Goal: Information Seeking & Learning: Learn about a topic

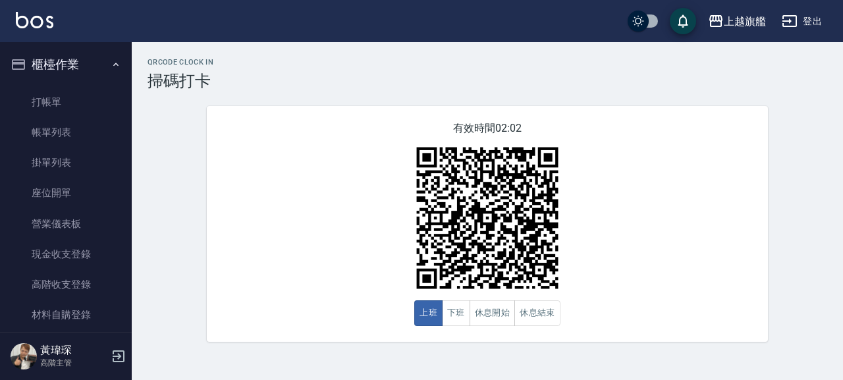
scroll to position [150, 0]
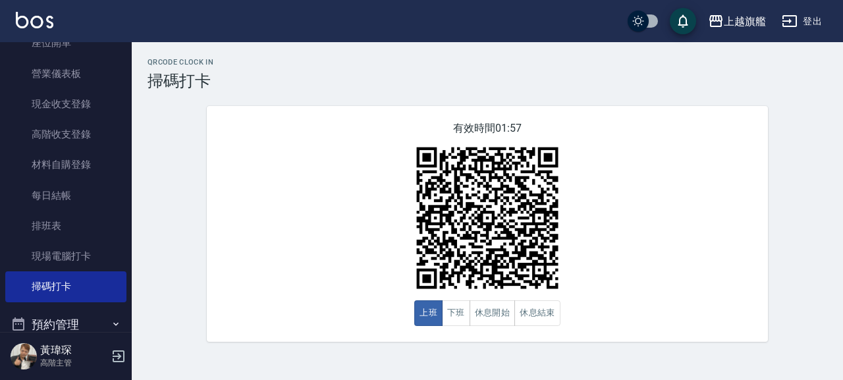
click at [284, 141] on div "有效時間 01:57 上班 下班 休息開始 休息結束" at bounding box center [487, 224] width 561 height 236
click at [460, 322] on button "下班" at bounding box center [456, 313] width 28 height 26
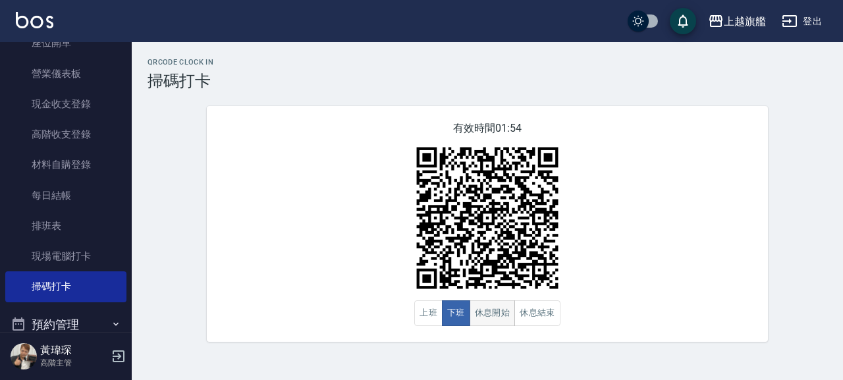
click at [497, 316] on button "休息開始" at bounding box center [493, 313] width 46 height 26
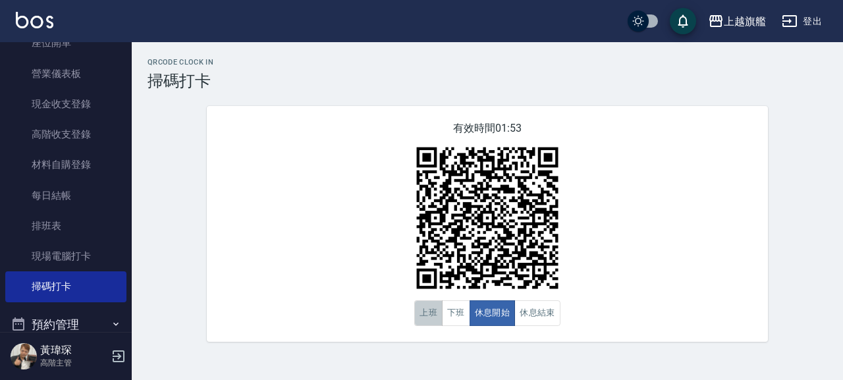
click at [428, 312] on button "上班" at bounding box center [428, 313] width 28 height 26
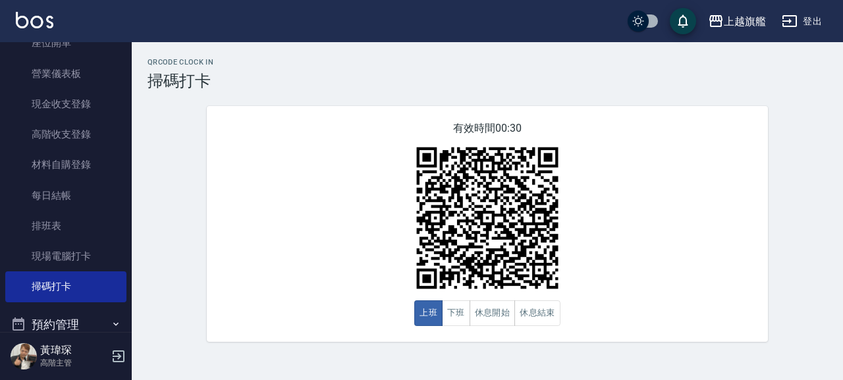
click at [369, 335] on div "有效時間 00:30 上班 下班 休息開始 休息結束" at bounding box center [487, 224] width 561 height 236
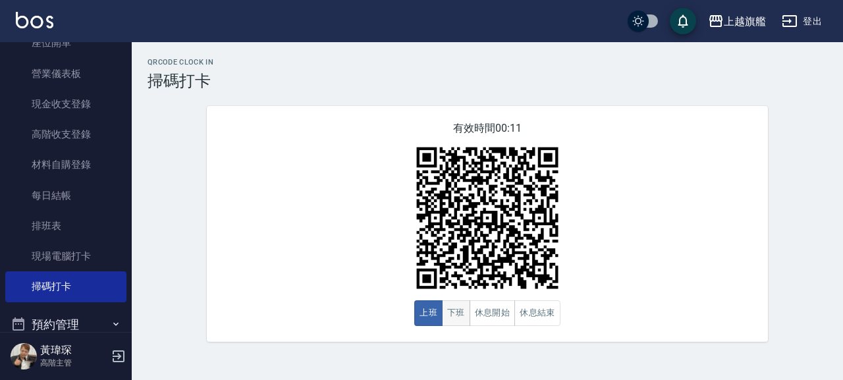
click at [454, 313] on button "下班" at bounding box center [456, 313] width 28 height 26
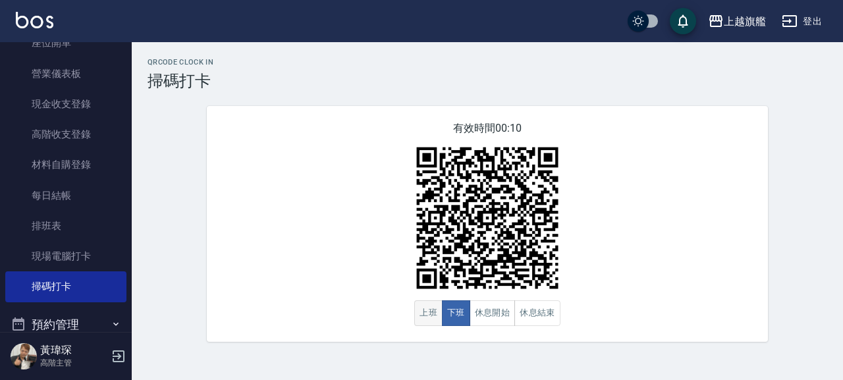
click at [428, 312] on button "上班" at bounding box center [428, 313] width 28 height 26
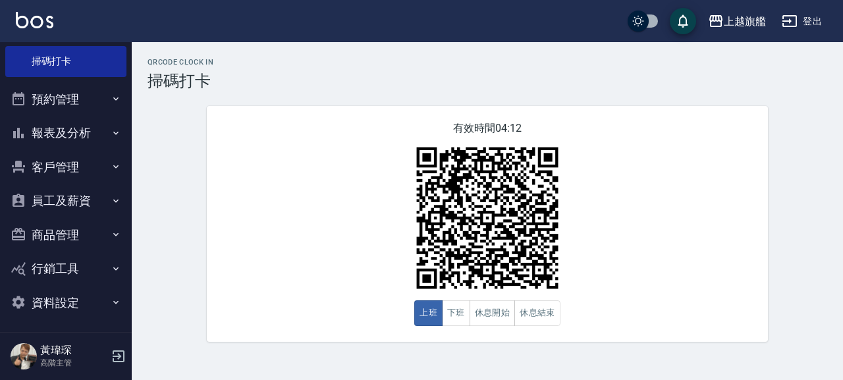
scroll to position [379, 0]
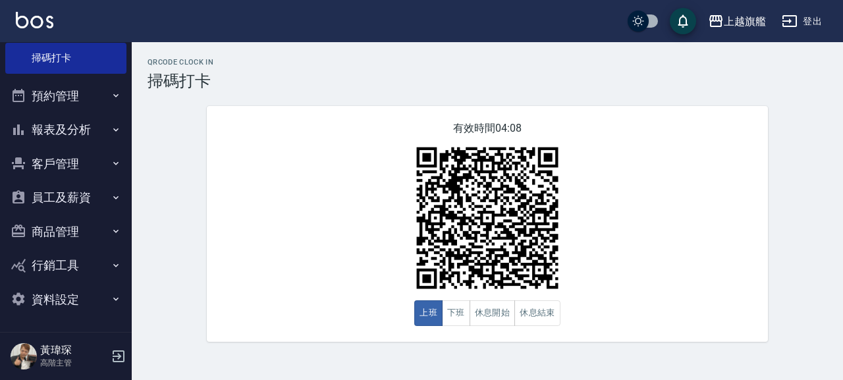
click at [56, 190] on button "員工及薪資" at bounding box center [65, 198] width 121 height 34
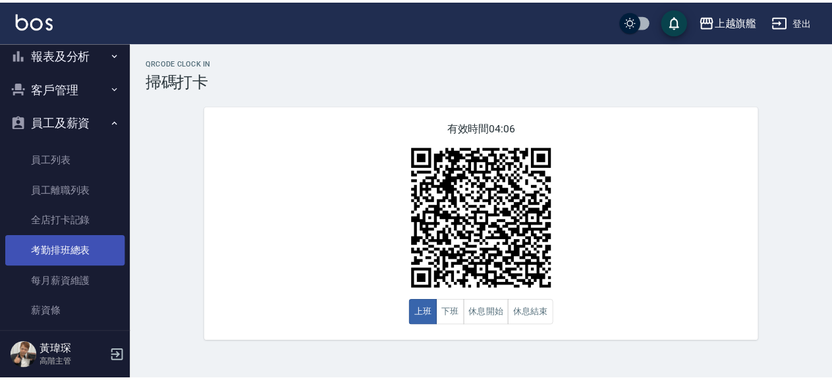
scroll to position [529, 0]
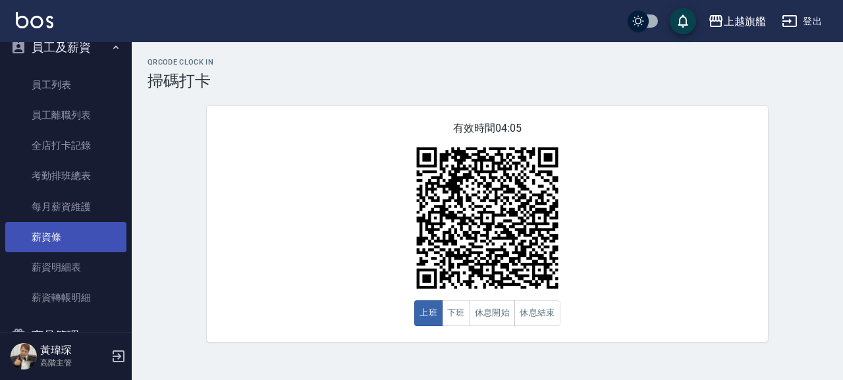
click at [55, 235] on link "薪資條" at bounding box center [65, 237] width 121 height 30
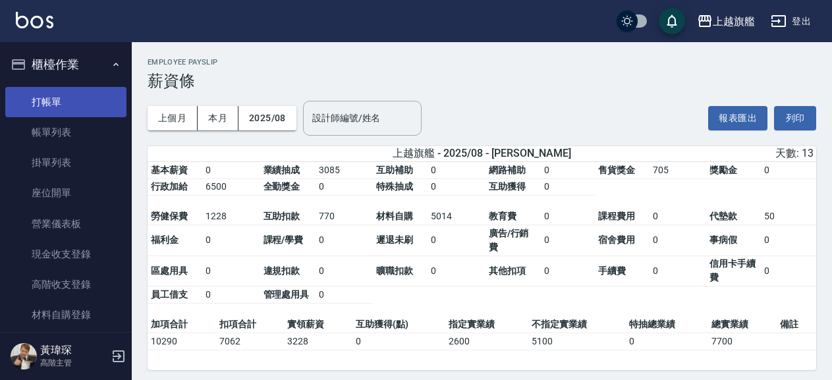
click at [60, 99] on link "打帳單" at bounding box center [65, 102] width 121 height 30
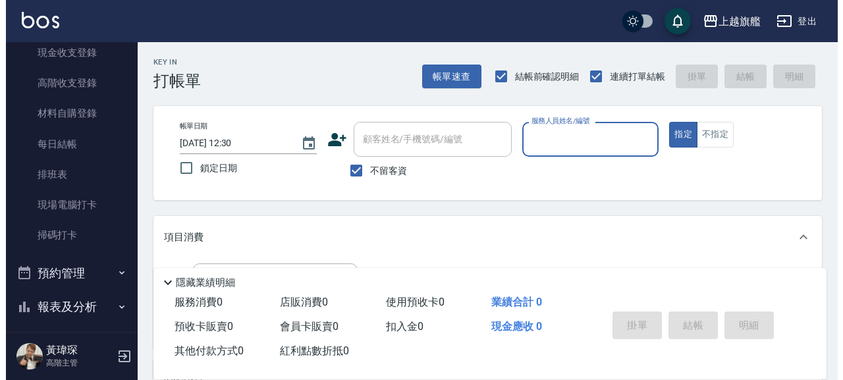
scroll to position [225, 0]
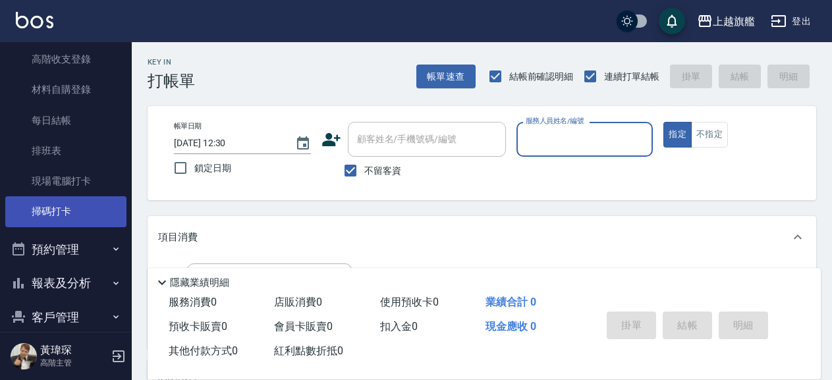
click at [52, 211] on link "掃碼打卡" at bounding box center [65, 211] width 121 height 30
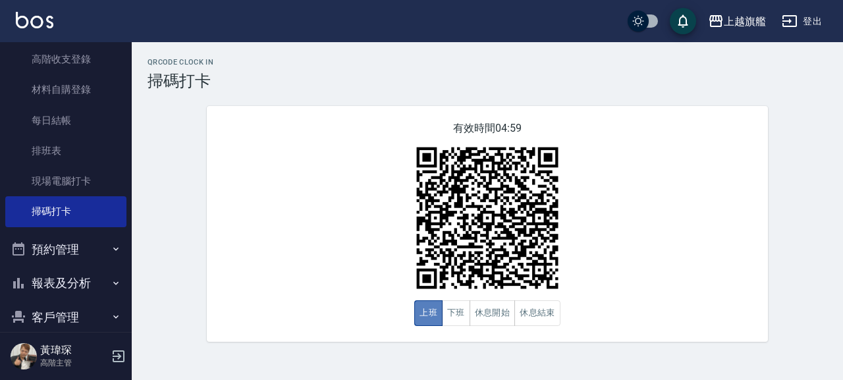
drag, startPoint x: 426, startPoint y: 307, endPoint x: 416, endPoint y: 305, distance: 9.4
click at [425, 307] on button "上班" at bounding box center [428, 313] width 28 height 26
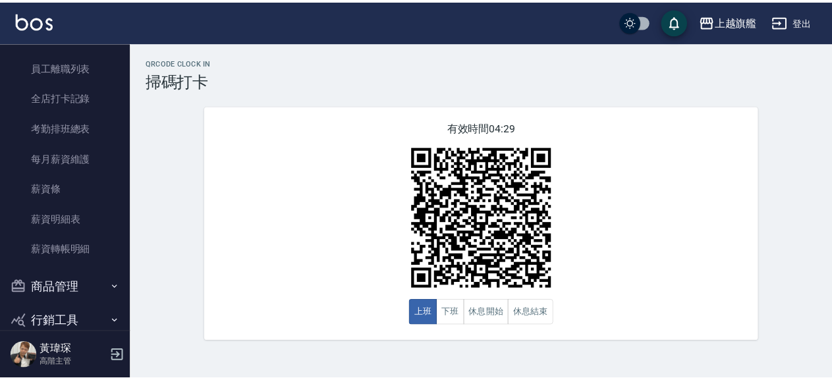
scroll to position [601, 0]
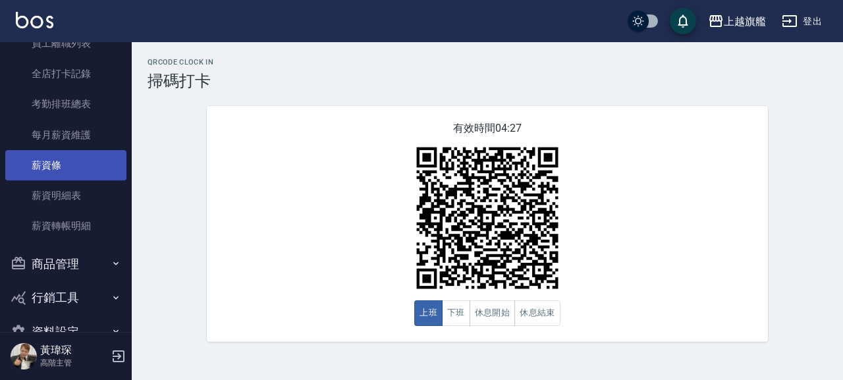
drag, startPoint x: 55, startPoint y: 168, endPoint x: 61, endPoint y: 159, distance: 11.3
click at [53, 167] on link "薪資條" at bounding box center [65, 165] width 121 height 30
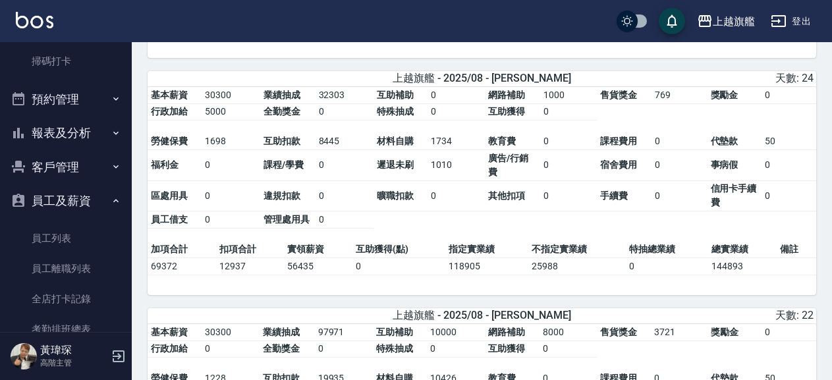
scroll to position [75, 0]
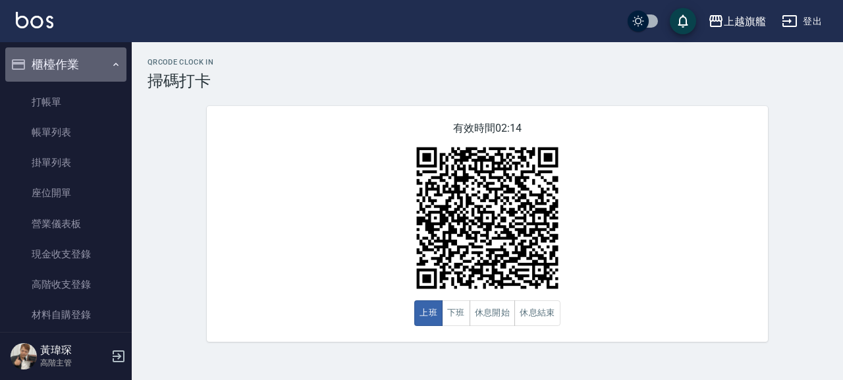
click at [75, 63] on button "櫃檯作業" at bounding box center [65, 64] width 121 height 34
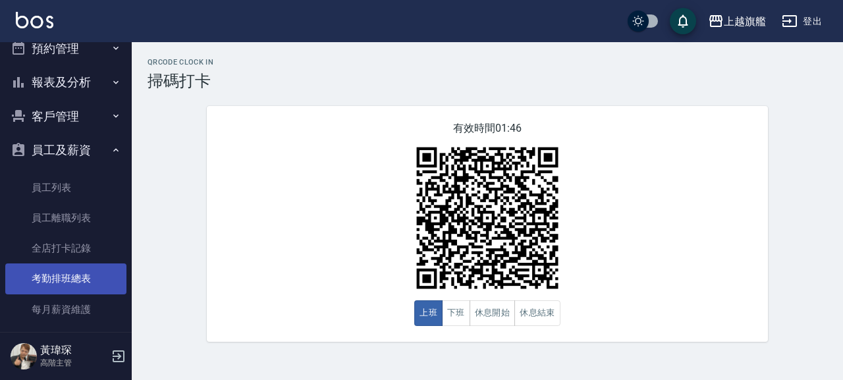
scroll to position [75, 0]
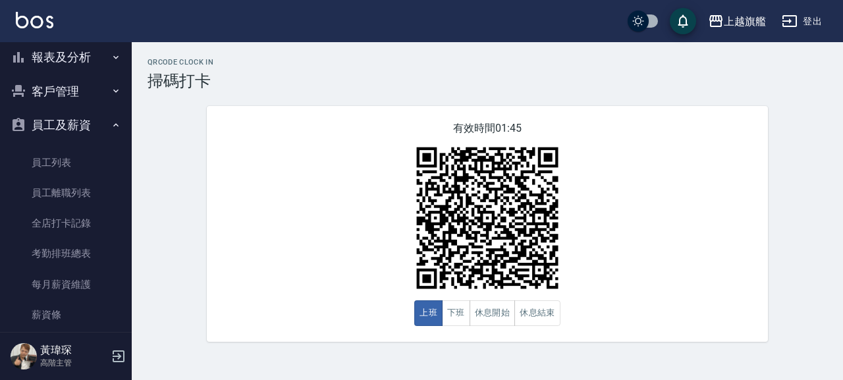
click at [59, 122] on button "員工及薪資" at bounding box center [65, 125] width 121 height 34
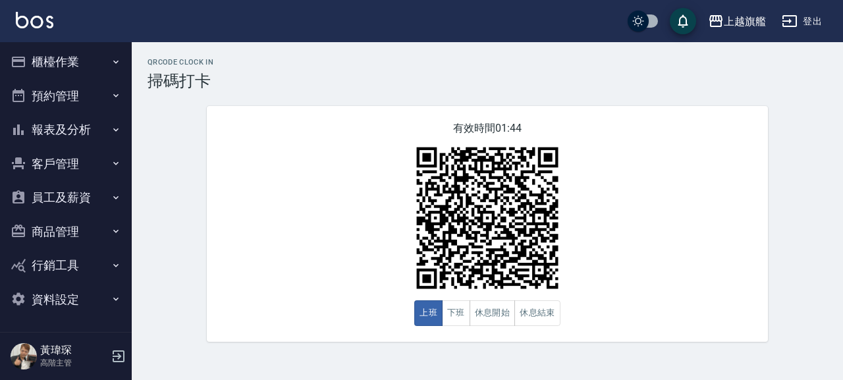
scroll to position [3, 0]
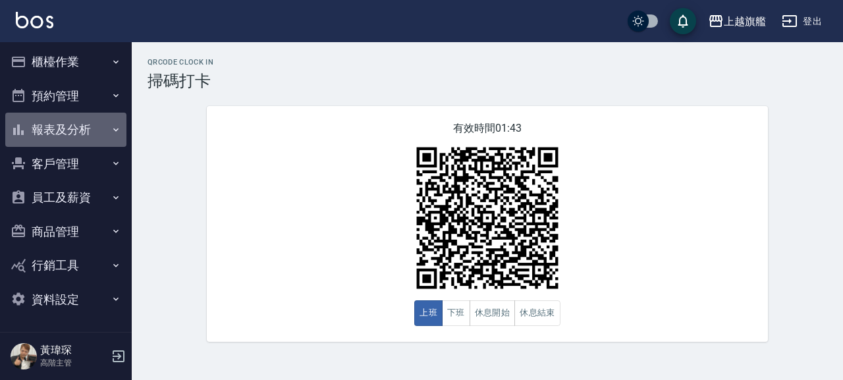
click at [86, 132] on button "報表及分析" at bounding box center [65, 130] width 121 height 34
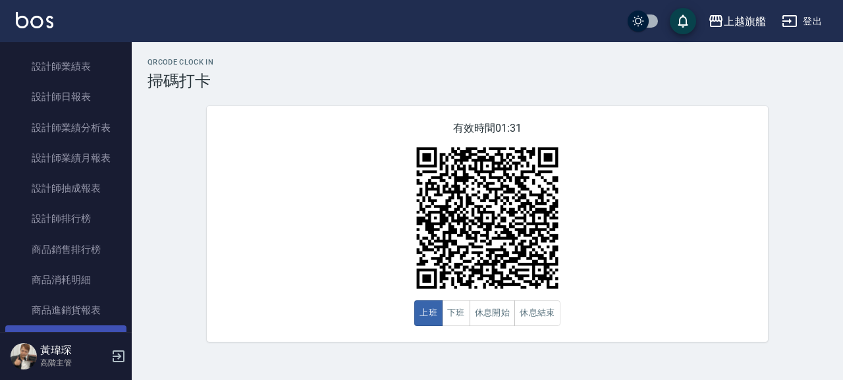
scroll to position [528, 0]
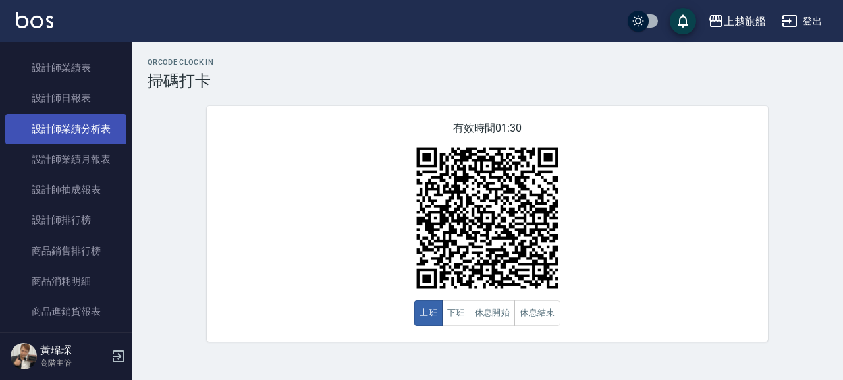
click at [80, 132] on link "設計師業績分析表" at bounding box center [65, 129] width 121 height 30
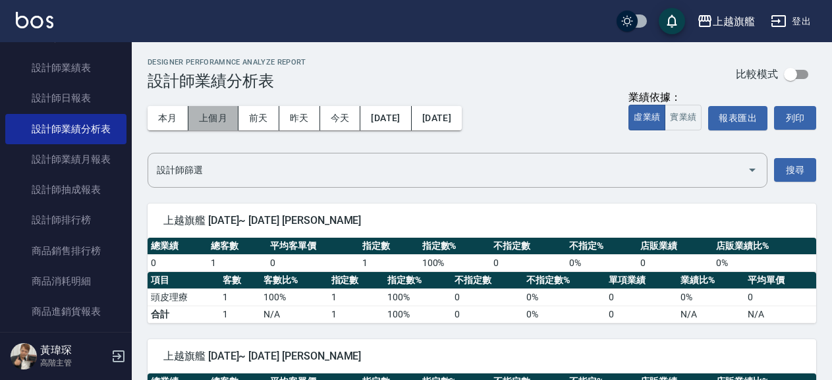
click at [215, 119] on button "上個月" at bounding box center [213, 118] width 50 height 24
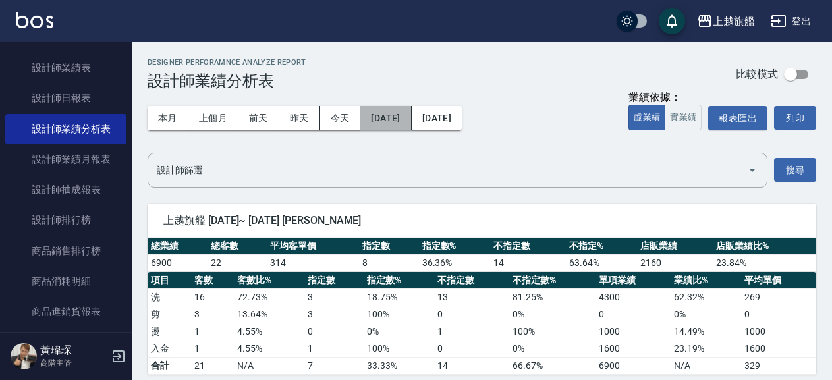
click at [404, 117] on button "2025/08/01" at bounding box center [385, 118] width 51 height 24
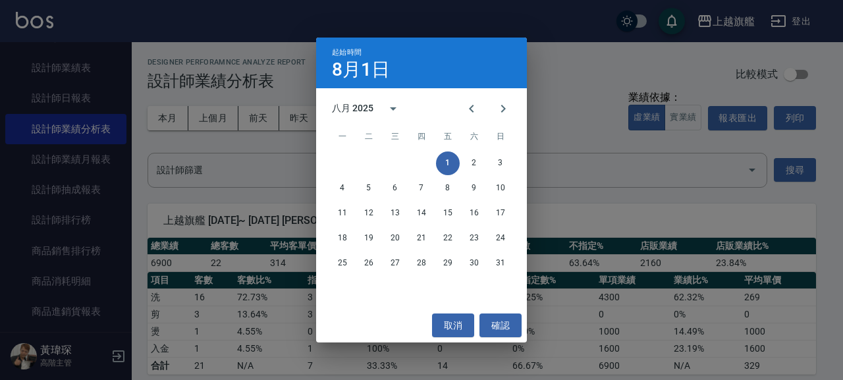
click at [370, 99] on div "八月 2025" at bounding box center [370, 109] width 77 height 32
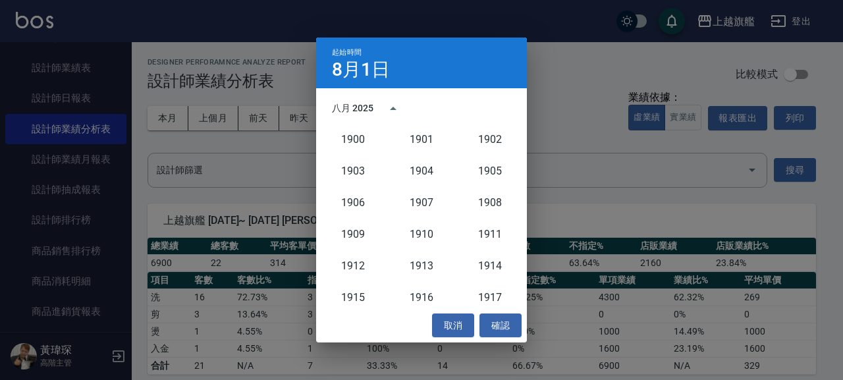
scroll to position [1220, 0]
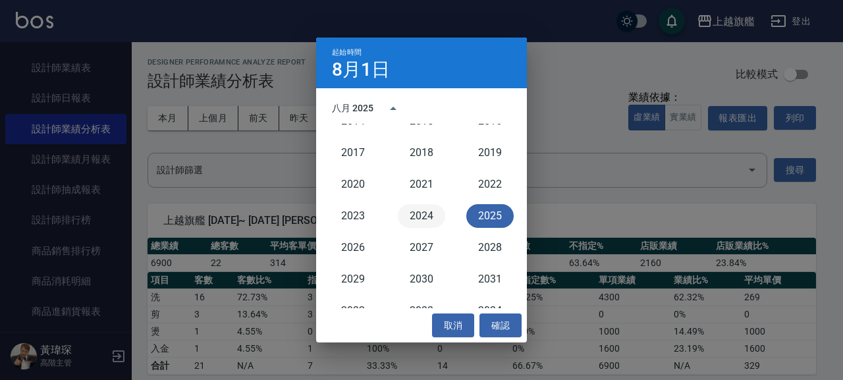
click at [414, 210] on button "2024" at bounding box center [421, 216] width 47 height 24
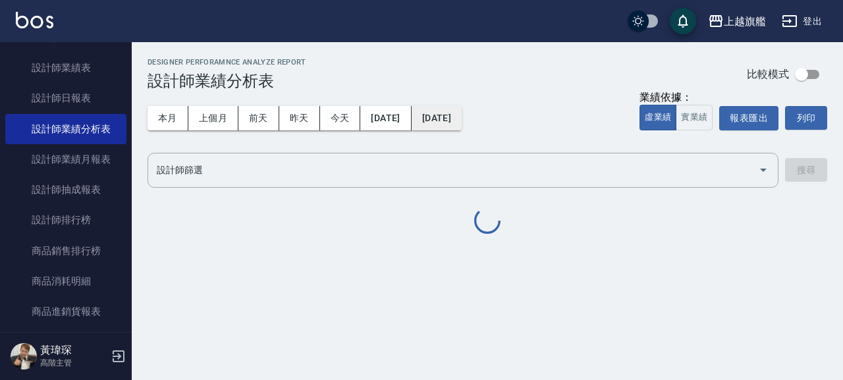
click at [462, 111] on button "2025/08/31" at bounding box center [437, 118] width 50 height 24
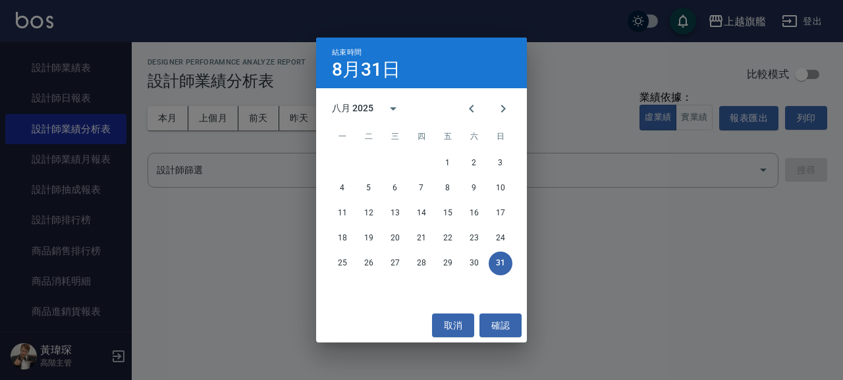
click at [370, 103] on div "八月 2025" at bounding box center [353, 108] width 42 height 14
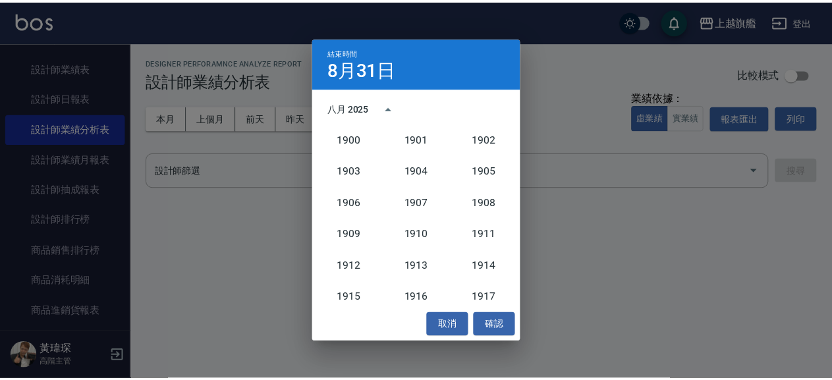
scroll to position [1220, 0]
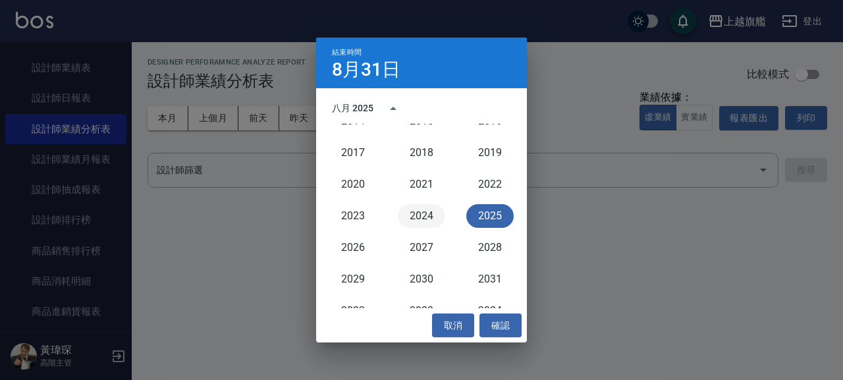
click at [427, 212] on button "2024" at bounding box center [421, 216] width 47 height 24
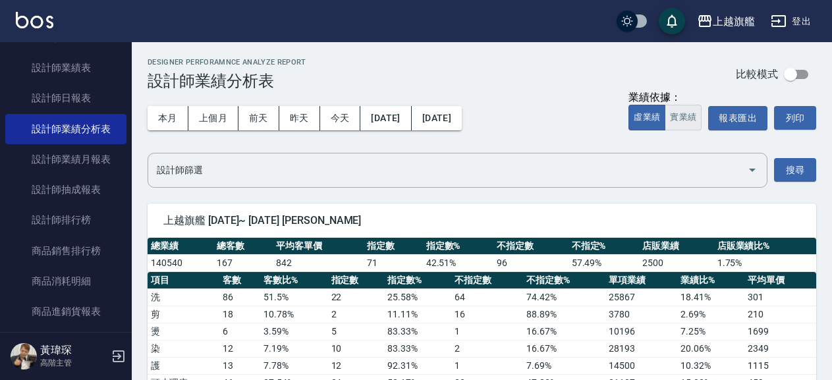
click at [685, 119] on button "實業績" at bounding box center [683, 118] width 37 height 26
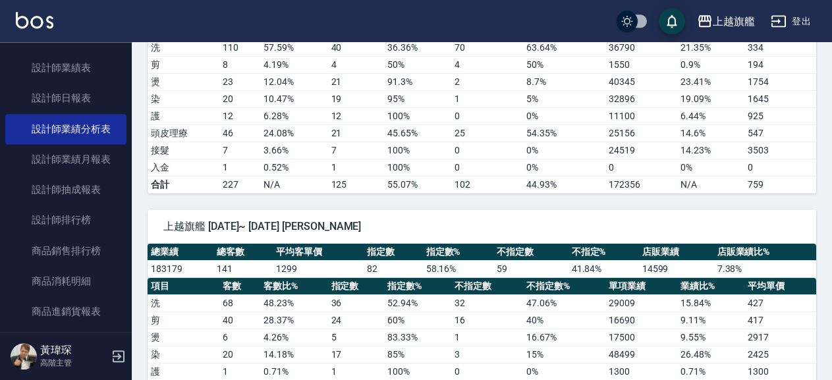
scroll to position [498, 0]
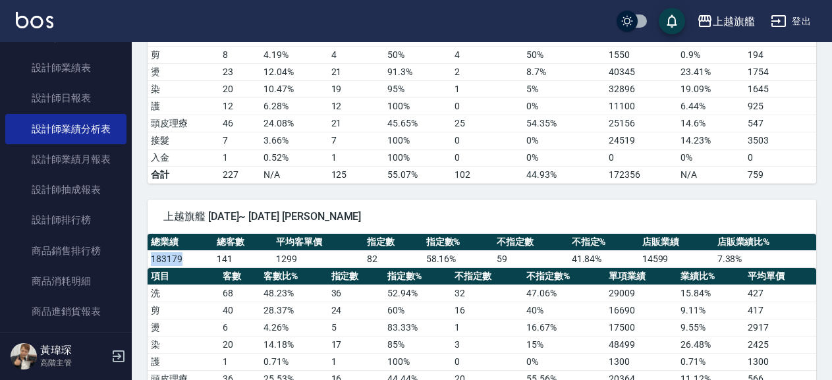
drag, startPoint x: 189, startPoint y: 257, endPoint x: 153, endPoint y: 256, distance: 36.2
click at [153, 256] on td "183179" at bounding box center [181, 258] width 66 height 17
copy td "183179"
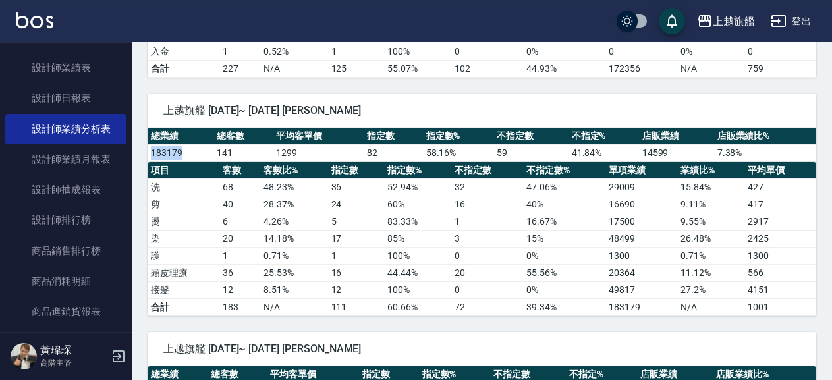
scroll to position [640, 0]
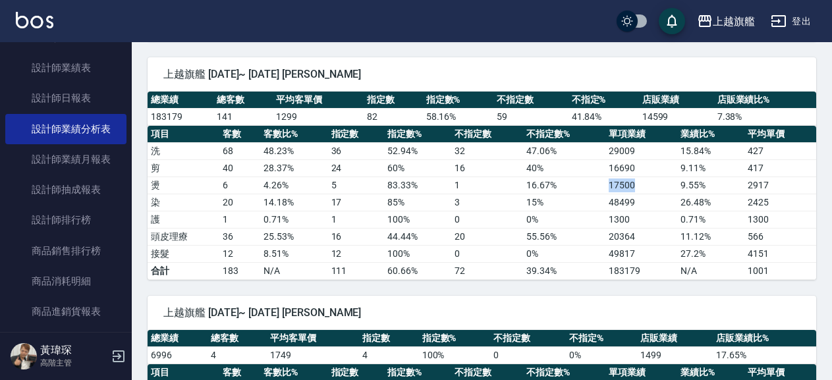
drag, startPoint x: 598, startPoint y: 186, endPoint x: 646, endPoint y: 190, distance: 47.6
click at [646, 190] on tr "燙 6 4.26 % 5 83.33 % 1 16.67 % 17500 9.55 % 2917" at bounding box center [482, 185] width 669 height 17
copy tr "17500"
drag, startPoint x: 606, startPoint y: 198, endPoint x: 635, endPoint y: 200, distance: 29.7
click at [635, 200] on tr "染 20 14.18 % 17 85 % 3 15 % 48499 26.48 % 2425" at bounding box center [482, 202] width 669 height 17
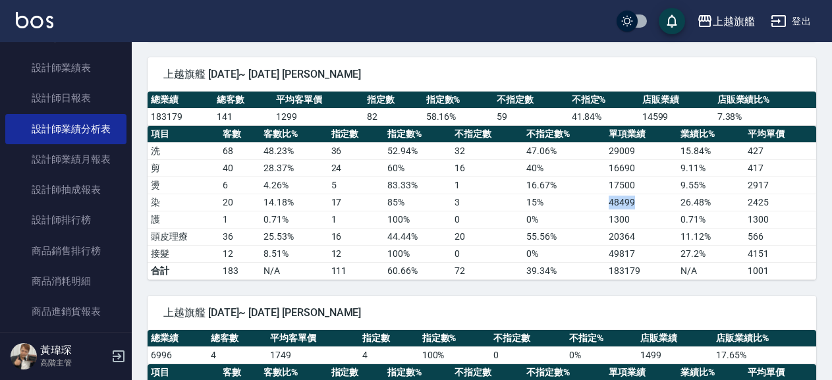
copy tr "48499"
drag, startPoint x: 590, startPoint y: 221, endPoint x: 636, endPoint y: 215, distance: 46.5
click at [636, 215] on tr "護 1 0.71 % 1 100 % 0 0 % 1300 0.71 % 1300" at bounding box center [482, 219] width 669 height 17
copy tr "1300"
drag, startPoint x: 602, startPoint y: 239, endPoint x: 637, endPoint y: 239, distance: 34.9
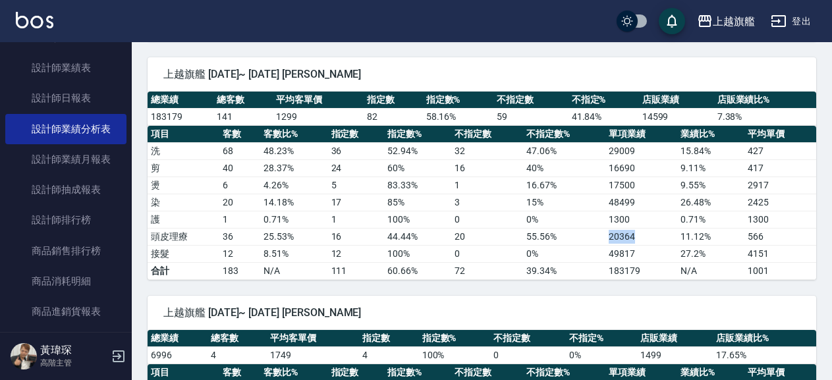
click at [637, 239] on tr "頭皮理療 36 25.53 % 16 44.44 % 20 55.56 % 20364 11.12 % 566" at bounding box center [482, 236] width 669 height 17
copy tr "20364"
drag, startPoint x: 606, startPoint y: 252, endPoint x: 634, endPoint y: 257, distance: 28.8
click at [634, 257] on td "49817" at bounding box center [642, 253] width 72 height 17
copy td "49817"
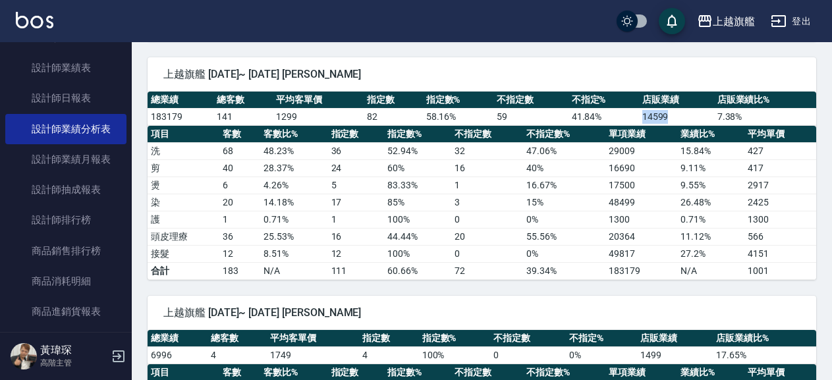
drag, startPoint x: 640, startPoint y: 119, endPoint x: 668, endPoint y: 123, distance: 28.6
click at [668, 123] on td "14599" at bounding box center [676, 116] width 75 height 17
copy td "14599"
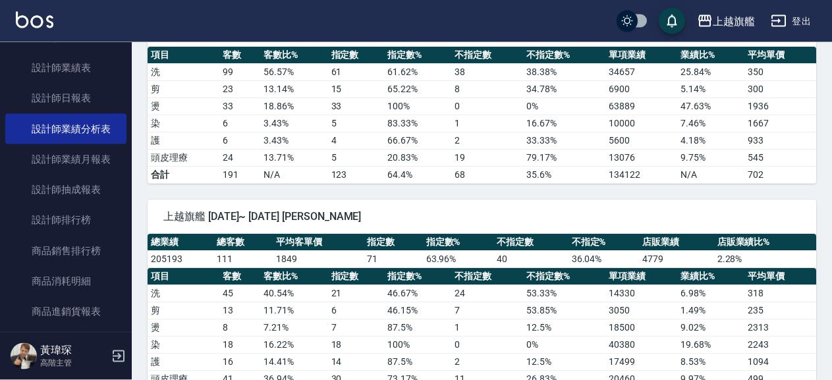
scroll to position [1067, 0]
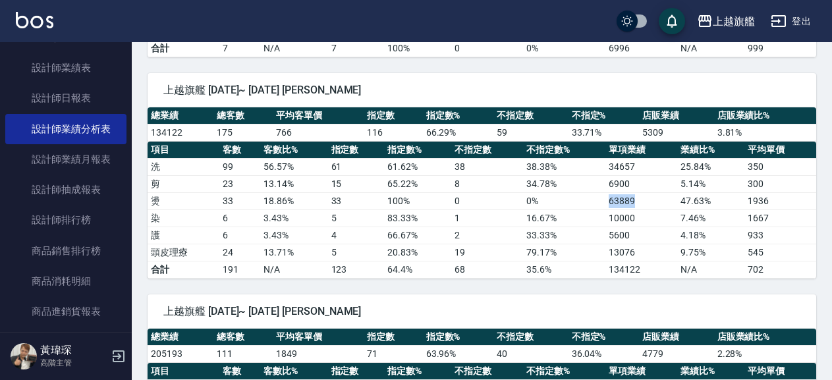
drag, startPoint x: 606, startPoint y: 199, endPoint x: 638, endPoint y: 202, distance: 33.1
click at [638, 202] on tr "燙 33 18.86 % 33 100 % 0 0 % 63889 47.63 % 1936" at bounding box center [482, 200] width 669 height 17
copy tr "63889"
drag, startPoint x: 607, startPoint y: 219, endPoint x: 644, endPoint y: 218, distance: 36.2
click at [644, 218] on td "10000" at bounding box center [642, 218] width 72 height 17
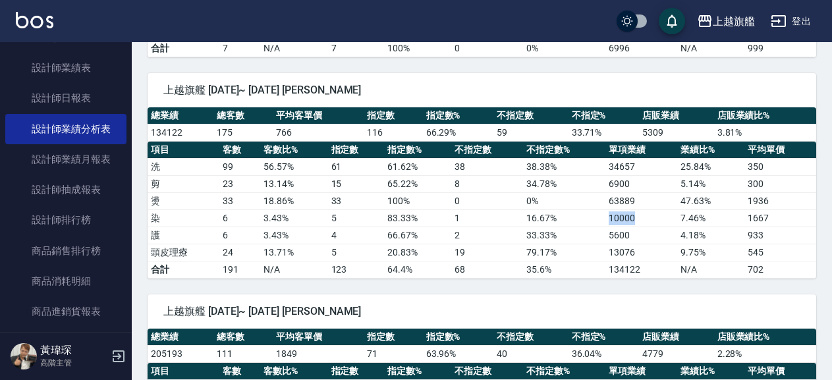
copy td "10000"
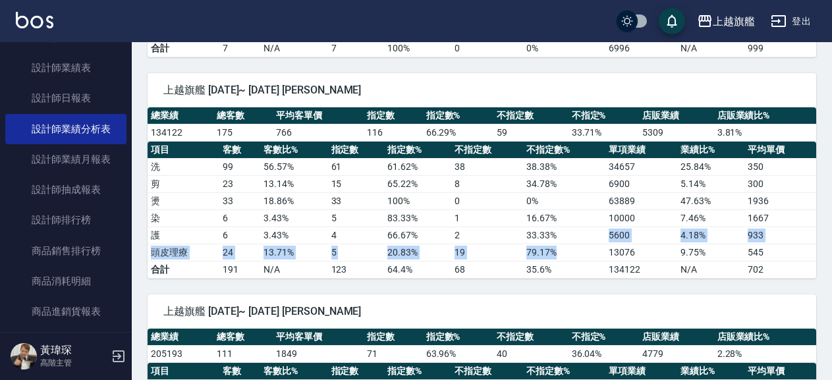
drag, startPoint x: 588, startPoint y: 245, endPoint x: 603, endPoint y: 235, distance: 17.5
click at [603, 235] on tbody "洗 99 56.57 % 61 61.62 % 38 38.38 % 34657 25.84 % 350 剪 23 13.14 % 15 65.22 % 8 …" at bounding box center [482, 218] width 669 height 120
click at [609, 240] on td "5600" at bounding box center [642, 235] width 72 height 17
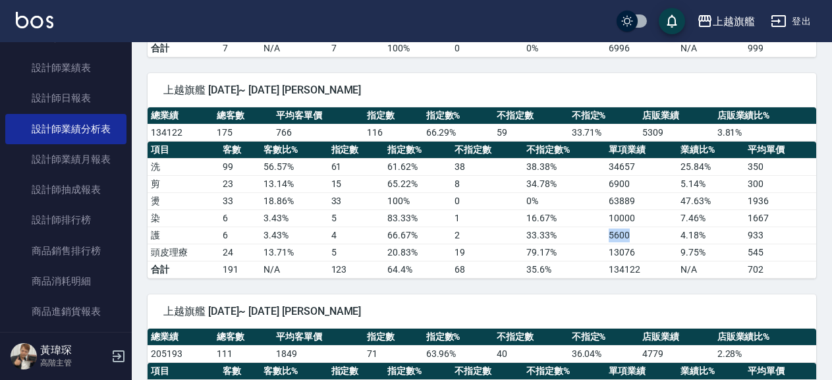
drag, startPoint x: 606, startPoint y: 233, endPoint x: 631, endPoint y: 235, distance: 25.1
click at [631, 235] on tr "護 6 3.43 % 4 66.67 % 2 33.33 % 5600 4.18 % 933" at bounding box center [482, 235] width 669 height 17
copy tr "5600"
drag, startPoint x: 596, startPoint y: 250, endPoint x: 638, endPoint y: 252, distance: 41.5
click at [638, 252] on tr "頭皮理療 24 13.71 % 5 20.83 % 19 79.17 % 13076 9.75 % 545" at bounding box center [482, 252] width 669 height 17
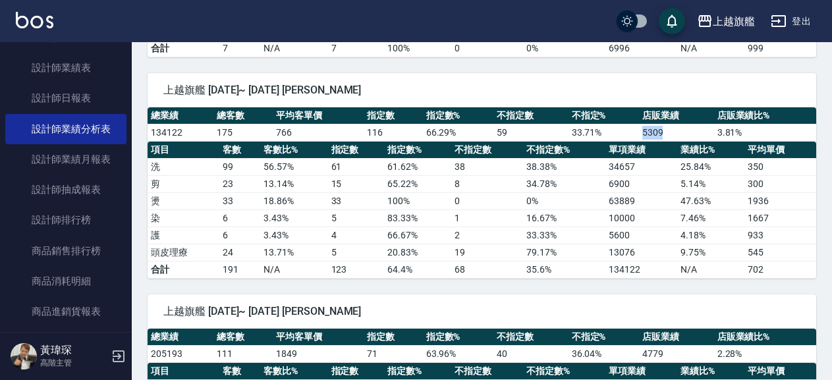
drag, startPoint x: 638, startPoint y: 131, endPoint x: 669, endPoint y: 131, distance: 31.0
click at [669, 131] on tr "134122 175 766 116 66.29 % 59 33.71 % 5309 3.81 %" at bounding box center [482, 132] width 669 height 17
drag, startPoint x: 194, startPoint y: 132, endPoint x: 147, endPoint y: 136, distance: 47.6
click at [150, 133] on td "134122" at bounding box center [181, 132] width 66 height 17
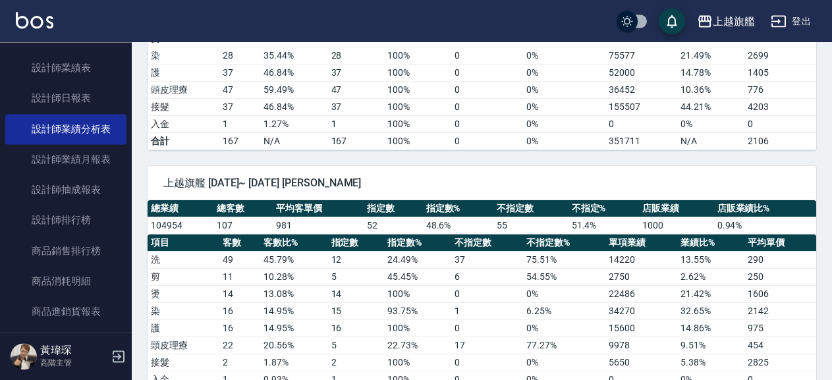
scroll to position [1708, 0]
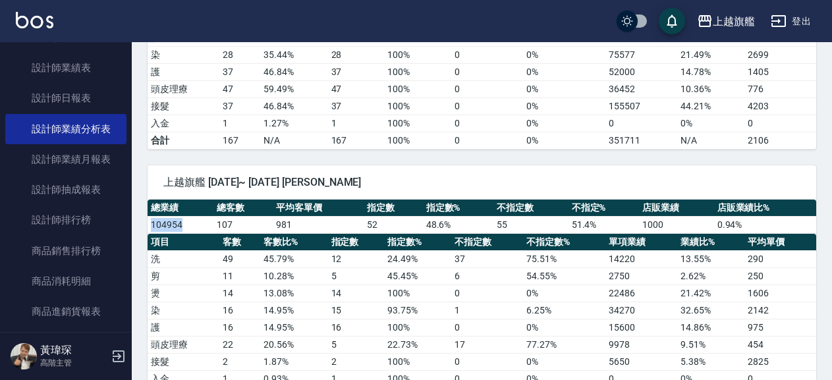
drag, startPoint x: 193, startPoint y: 218, endPoint x: 153, endPoint y: 229, distance: 41.6
click at [153, 229] on td "104954" at bounding box center [181, 224] width 66 height 17
drag, startPoint x: 579, startPoint y: 300, endPoint x: 640, endPoint y: 295, distance: 60.8
click at [640, 295] on tr "燙 14 13.08 % 14 100 % 0 0 % 22486 21.42 % 1606" at bounding box center [482, 293] width 669 height 17
drag, startPoint x: 605, startPoint y: 314, endPoint x: 646, endPoint y: 315, distance: 41.5
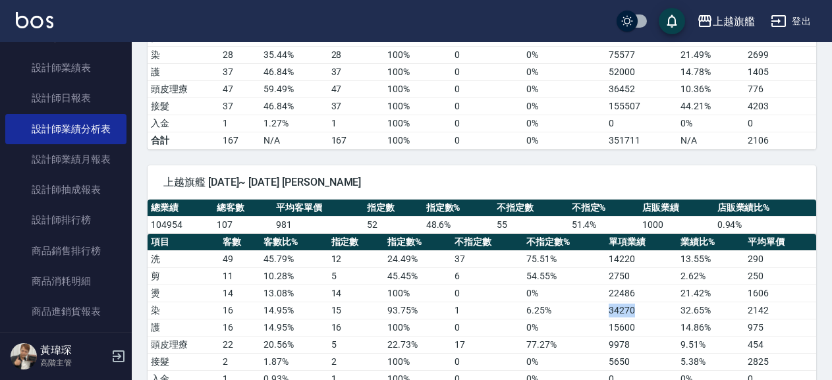
click at [646, 315] on tr "染 16 14.95 % 15 93.75 % 1 6.25 % 34270 32.65 % 2142" at bounding box center [482, 310] width 669 height 17
drag, startPoint x: 575, startPoint y: 330, endPoint x: 646, endPoint y: 328, distance: 71.2
click at [646, 328] on tr "護 16 14.95 % 16 100 % 0 0 % 15600 14.86 % 975" at bounding box center [482, 327] width 669 height 17
drag, startPoint x: 586, startPoint y: 349, endPoint x: 651, endPoint y: 346, distance: 65.3
click at [651, 346] on tr "頭皮理療 22 20.56 % 5 22.73 % 17 77.27 % 9978 9.51 % 454" at bounding box center [482, 344] width 669 height 17
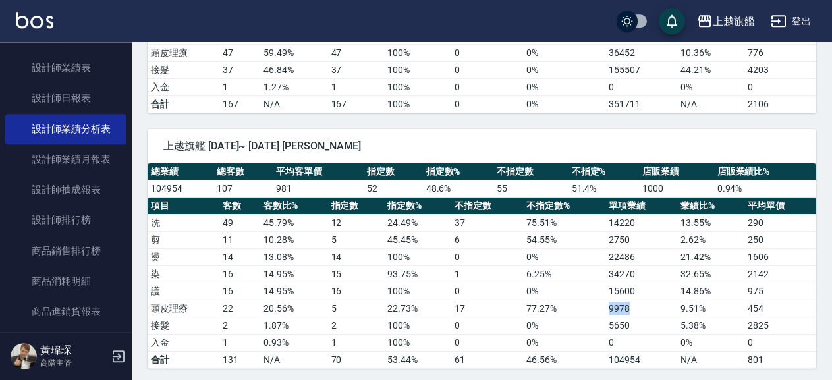
scroll to position [1779, 0]
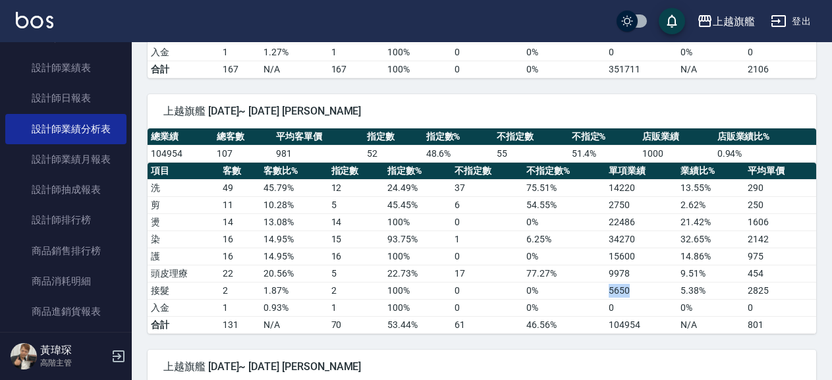
drag, startPoint x: 612, startPoint y: 294, endPoint x: 633, endPoint y: 290, distance: 21.5
click at [633, 290] on tr "接髮 2 1.87 % 2 100 % 0 0 % 5650 5.38 % 2825" at bounding box center [482, 290] width 669 height 17
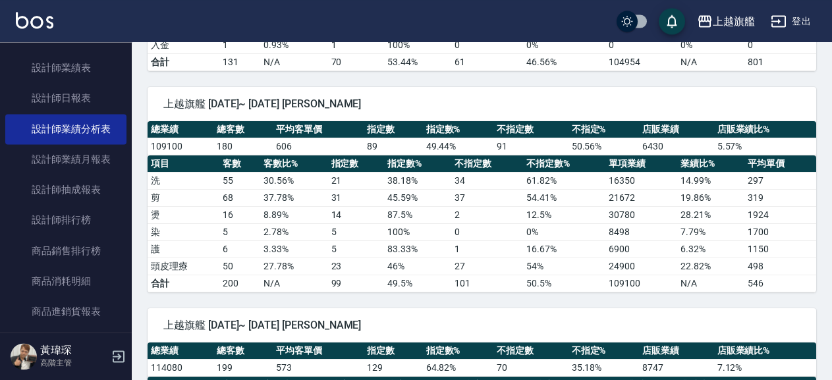
scroll to position [2064, 0]
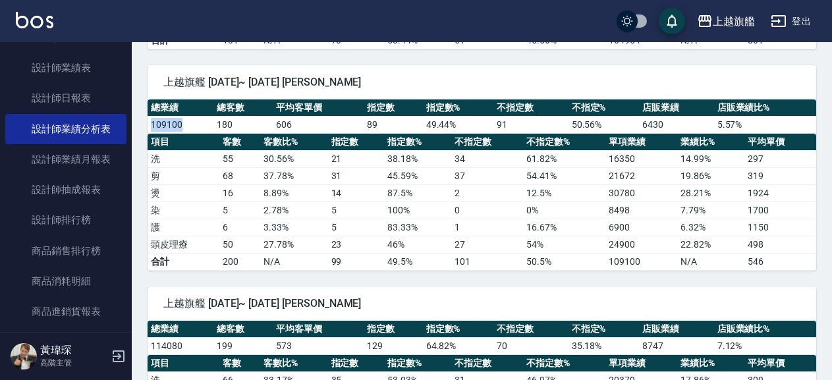
drag, startPoint x: 194, startPoint y: 125, endPoint x: 150, endPoint y: 121, distance: 44.3
click at [150, 121] on td "109100" at bounding box center [181, 124] width 66 height 17
drag, startPoint x: 607, startPoint y: 186, endPoint x: 633, endPoint y: 187, distance: 26.4
click at [633, 187] on td "30780" at bounding box center [642, 192] width 72 height 17
drag, startPoint x: 605, startPoint y: 211, endPoint x: 643, endPoint y: 210, distance: 38.3
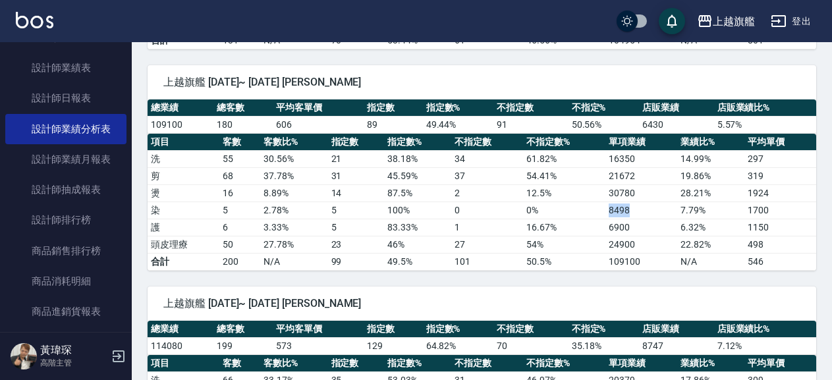
click at [643, 210] on tr "染 5 2.78 % 5 100 % 0 0 % 8498 7.79 % 1700" at bounding box center [482, 210] width 669 height 17
drag, startPoint x: 596, startPoint y: 228, endPoint x: 634, endPoint y: 233, distance: 37.9
click at [634, 233] on tr "護 6 3.33 % 5 83.33 % 1 16.67 % 6900 6.32 % 1150" at bounding box center [482, 227] width 669 height 17
drag, startPoint x: 606, startPoint y: 243, endPoint x: 644, endPoint y: 244, distance: 37.6
click at [644, 244] on td "24900" at bounding box center [642, 244] width 72 height 17
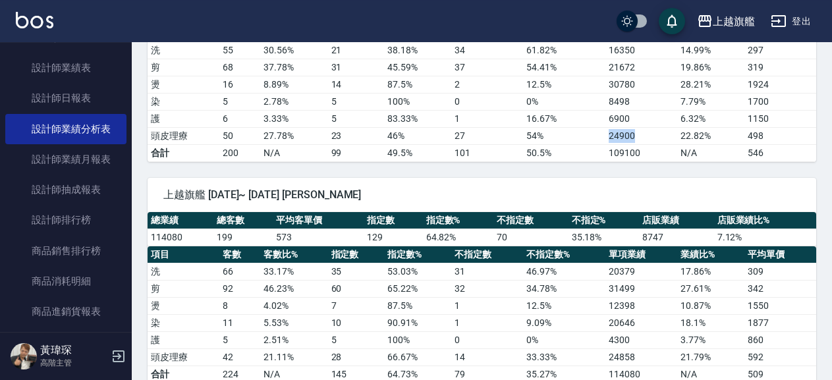
scroll to position [2206, 0]
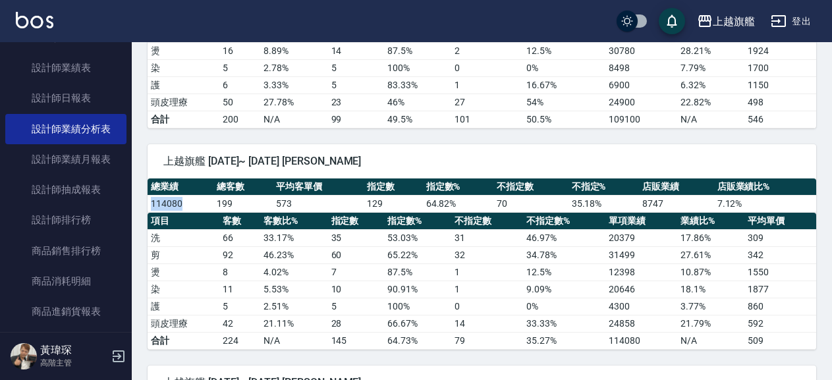
drag, startPoint x: 184, startPoint y: 200, endPoint x: 150, endPoint y: 204, distance: 35.1
click at [150, 204] on td "114080" at bounding box center [181, 203] width 66 height 17
drag, startPoint x: 597, startPoint y: 266, endPoint x: 644, endPoint y: 273, distance: 47.4
click at [644, 273] on tr "燙 8 4.02 % 7 87.5 % 1 12.5 % 12398 10.87 % 1550" at bounding box center [482, 272] width 669 height 17
drag, startPoint x: 625, startPoint y: 293, endPoint x: 642, endPoint y: 293, distance: 17.8
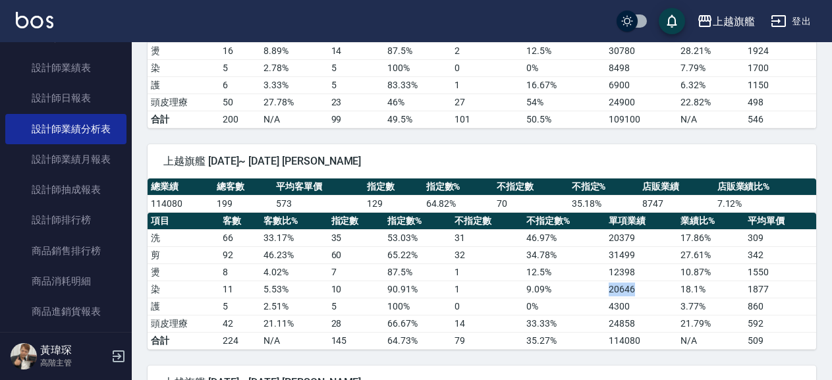
click at [642, 293] on tr "染 11 5.53 % 10 90.91 % 1 9.09 % 20646 18.1 % 1877" at bounding box center [482, 289] width 669 height 17
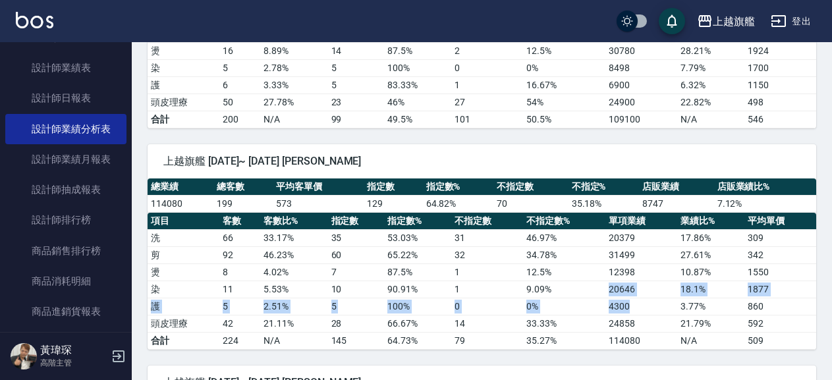
drag, startPoint x: 591, startPoint y: 293, endPoint x: 634, endPoint y: 299, distance: 43.2
click at [634, 299] on tbody "洗 66 33.17 % 35 53.03 % 31 46.97 % 20379 17.86 % 309 剪 92 46.23 % 60 65.22 % 32…" at bounding box center [482, 289] width 669 height 120
click at [634, 299] on td "4300" at bounding box center [642, 306] width 72 height 17
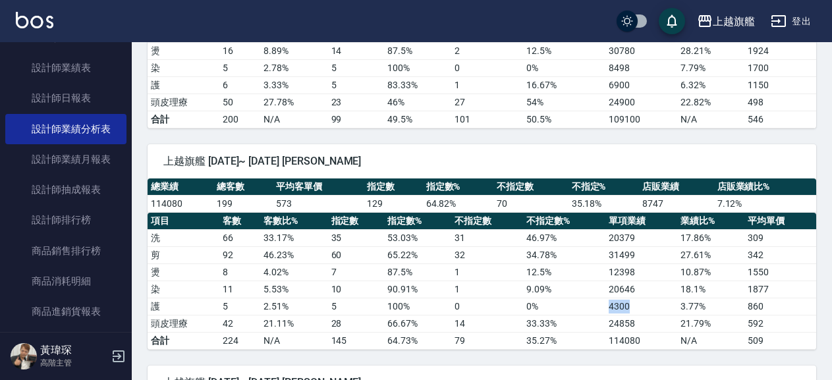
drag, startPoint x: 587, startPoint y: 313, endPoint x: 638, endPoint y: 305, distance: 51.3
click at [638, 305] on tr "護 5 2.51 % 5 100 % 0 0 % 4300 3.77 % 860" at bounding box center [482, 306] width 669 height 17
drag, startPoint x: 596, startPoint y: 318, endPoint x: 647, endPoint y: 325, distance: 51.2
click at [649, 328] on tr "頭皮理療 42 21.11 % 28 66.67 % 14 33.33 % 24858 21.79 % 592" at bounding box center [482, 323] width 669 height 17
drag, startPoint x: 634, startPoint y: 201, endPoint x: 680, endPoint y: 202, distance: 45.5
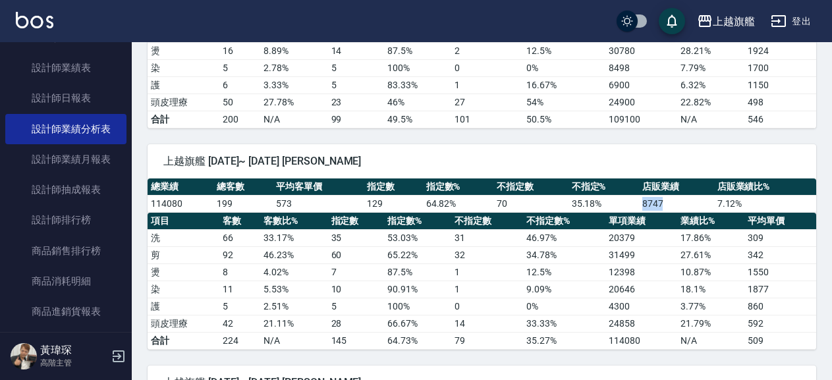
click at [680, 202] on tr "114080 199 573 129 64.82 % 70 35.18 % 8747 7.12 %" at bounding box center [482, 203] width 669 height 17
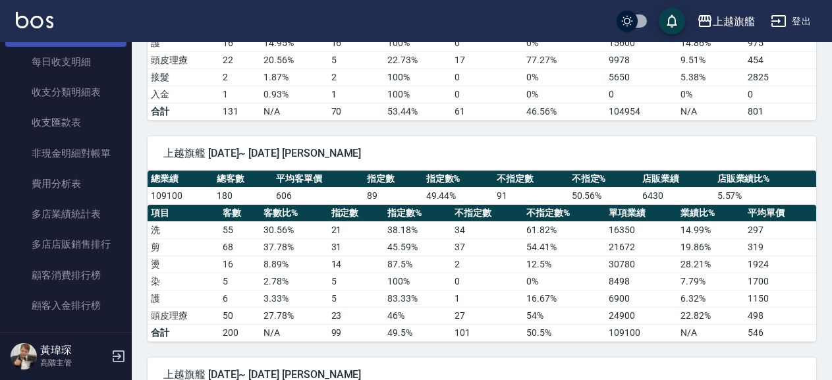
scroll to position [1129, 0]
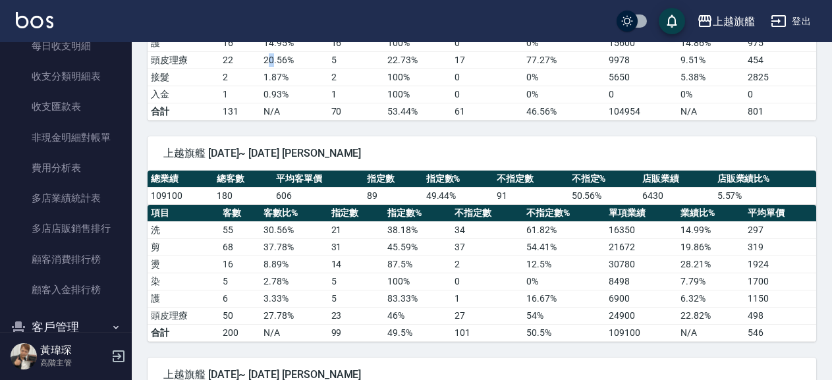
click at [273, 67] on td "20.56 %" at bounding box center [293, 59] width 67 height 17
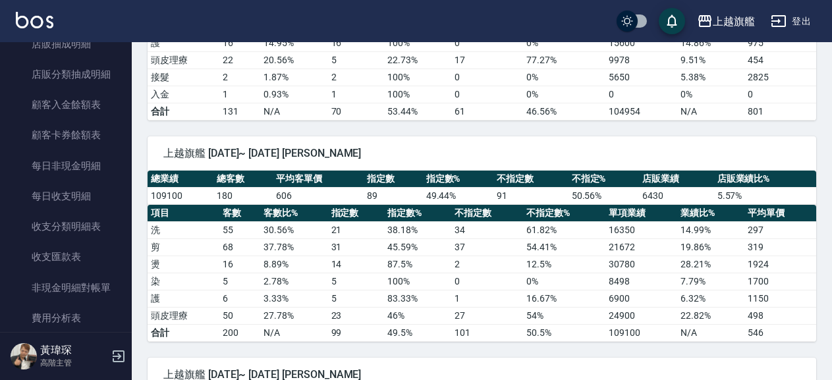
click at [257, 224] on td "55" at bounding box center [240, 229] width 42 height 17
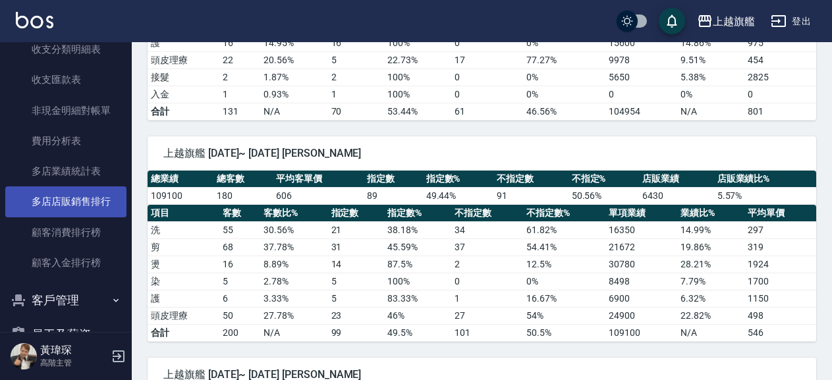
scroll to position [1204, 0]
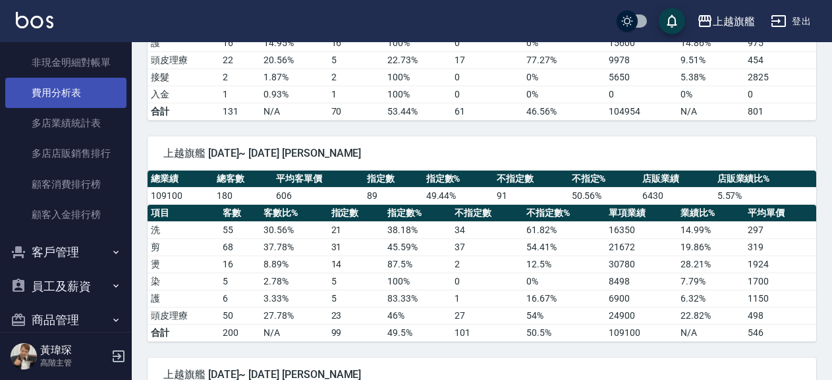
click at [63, 108] on link "費用分析表" at bounding box center [65, 93] width 121 height 30
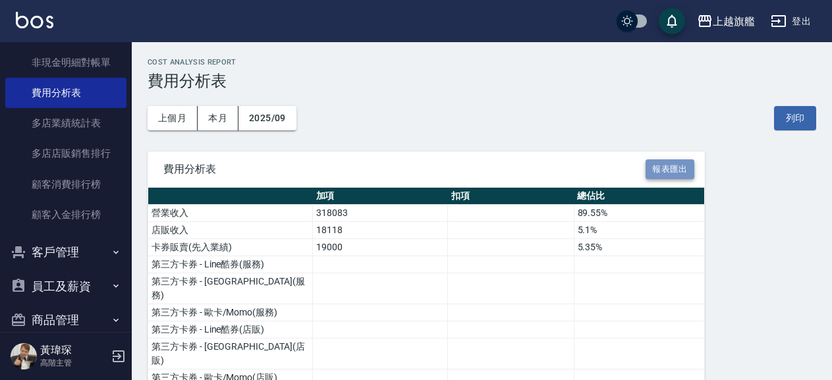
click at [680, 167] on button "報表匯出" at bounding box center [670, 169] width 49 height 20
click at [167, 111] on button "上個月" at bounding box center [173, 118] width 50 height 24
click at [660, 169] on button "報表匯出" at bounding box center [670, 169] width 49 height 20
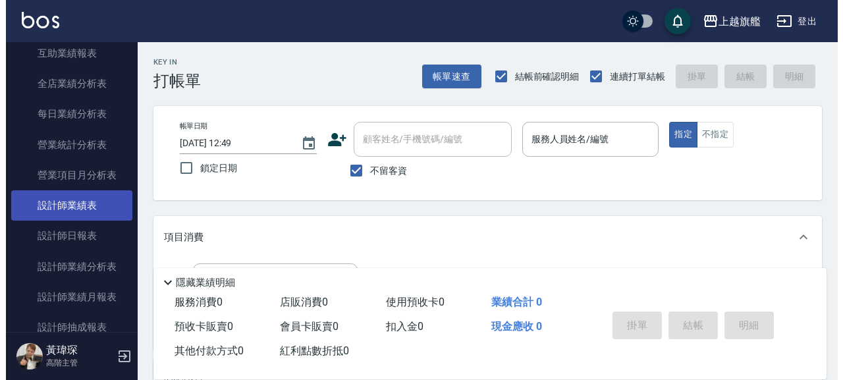
scroll to position [376, 0]
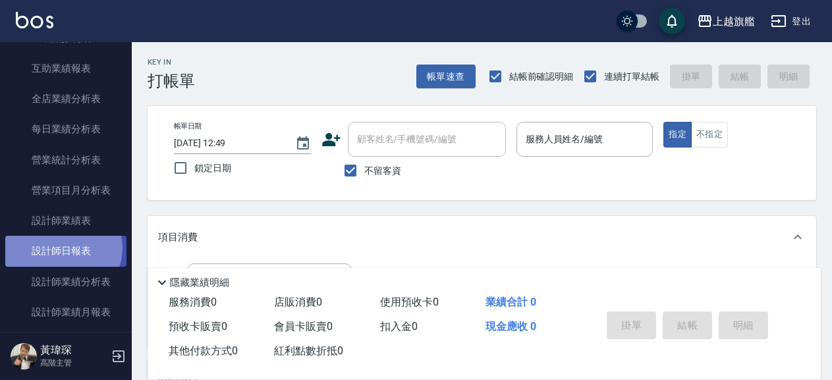
click at [62, 265] on link "設計師日報表" at bounding box center [65, 251] width 121 height 30
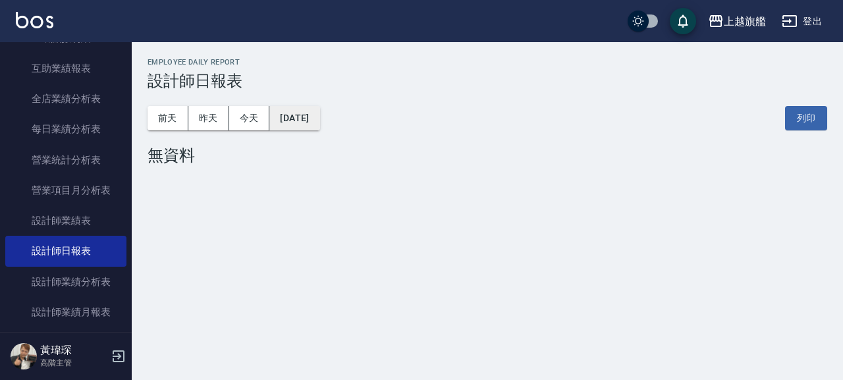
click at [320, 111] on button "[DATE]" at bounding box center [294, 118] width 50 height 24
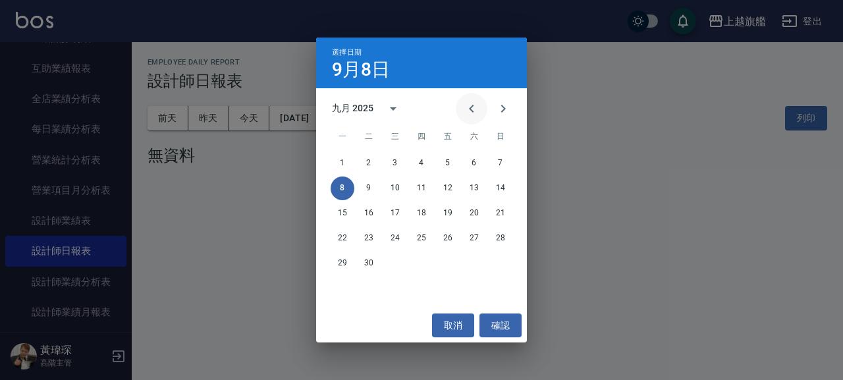
click at [471, 110] on icon "Previous month" at bounding box center [471, 109] width 5 height 8
click at [360, 110] on div "八月 2025" at bounding box center [353, 108] width 42 height 14
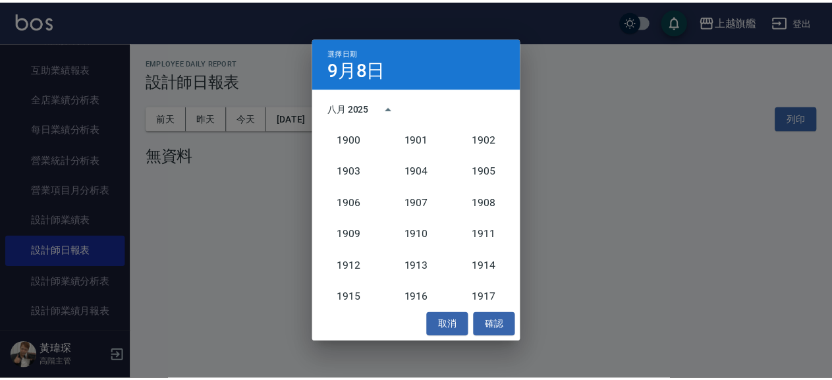
scroll to position [1220, 0]
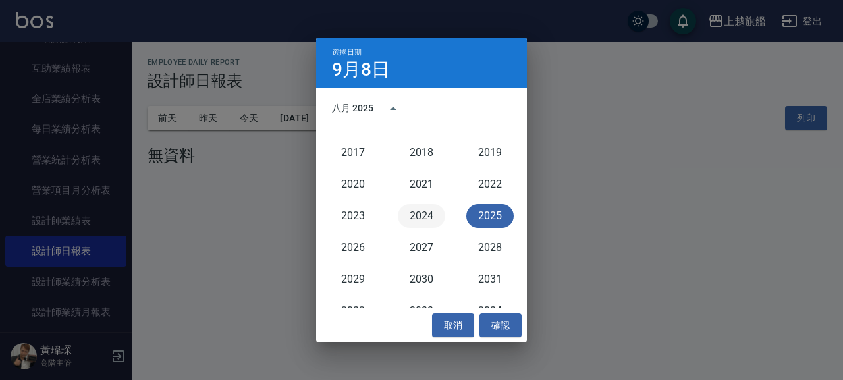
click at [402, 213] on button "2024" at bounding box center [421, 216] width 47 height 24
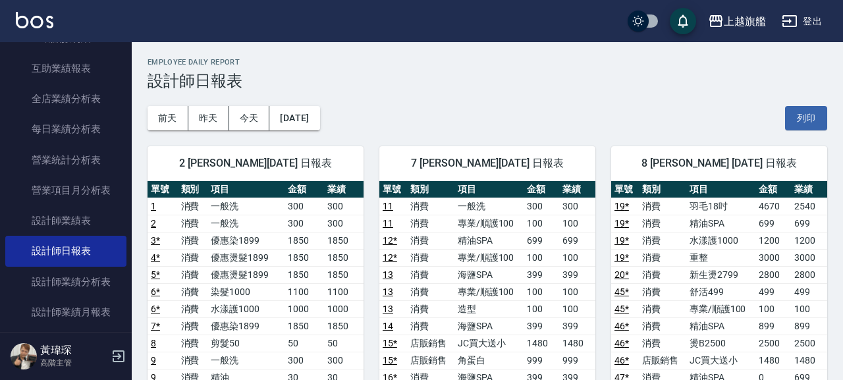
click at [320, 119] on button "[DATE]" at bounding box center [294, 118] width 50 height 24
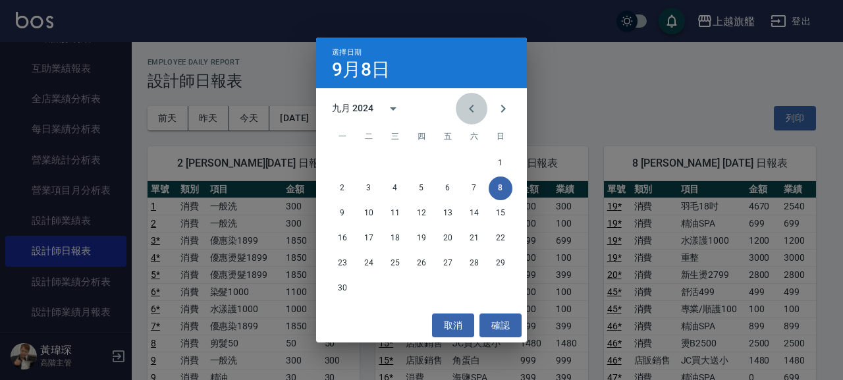
click at [465, 108] on icon "Previous month" at bounding box center [472, 109] width 16 height 16
click at [472, 265] on button "31" at bounding box center [475, 264] width 24 height 24
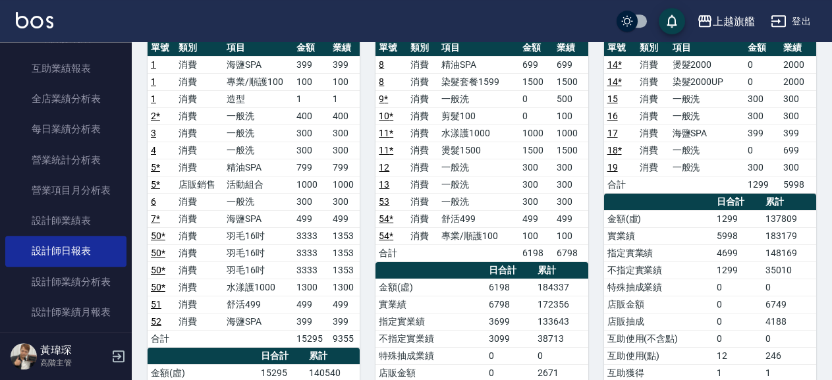
scroll to position [142, 0]
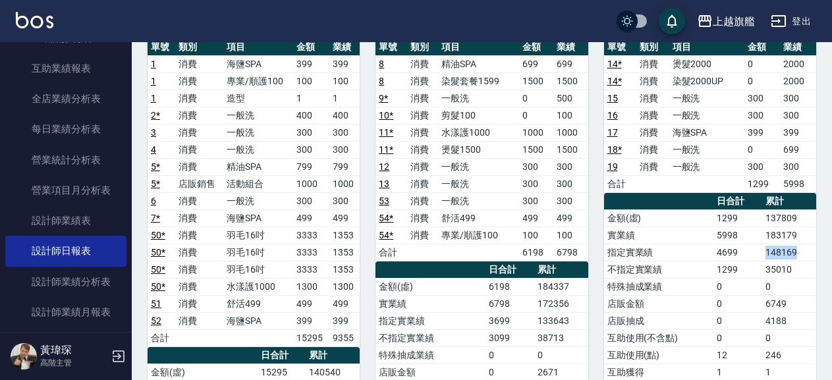
drag, startPoint x: 761, startPoint y: 254, endPoint x: 812, endPoint y: 252, distance: 51.4
click at [812, 252] on tr "指定實業績 4699 148169" at bounding box center [710, 252] width 212 height 17
copy tr "148169"
drag, startPoint x: 751, startPoint y: 269, endPoint x: 801, endPoint y: 273, distance: 49.5
click at [801, 273] on tr "不指定實業績 1299 35010" at bounding box center [710, 269] width 212 height 17
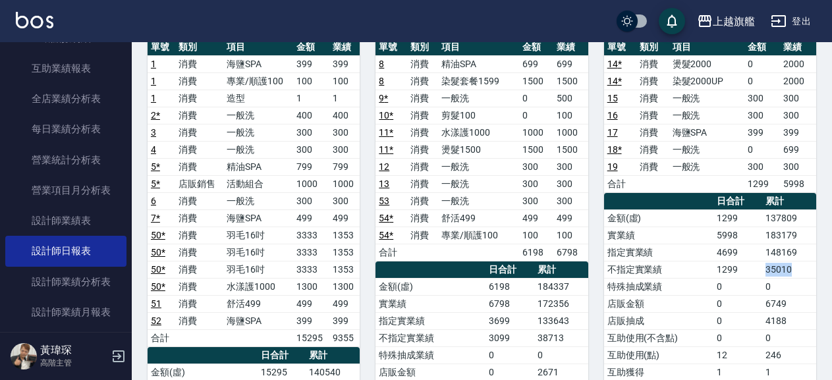
copy tr "35010"
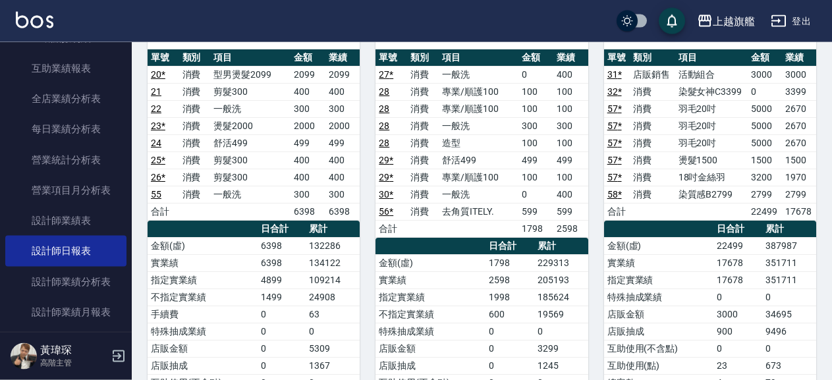
scroll to position [783, 0]
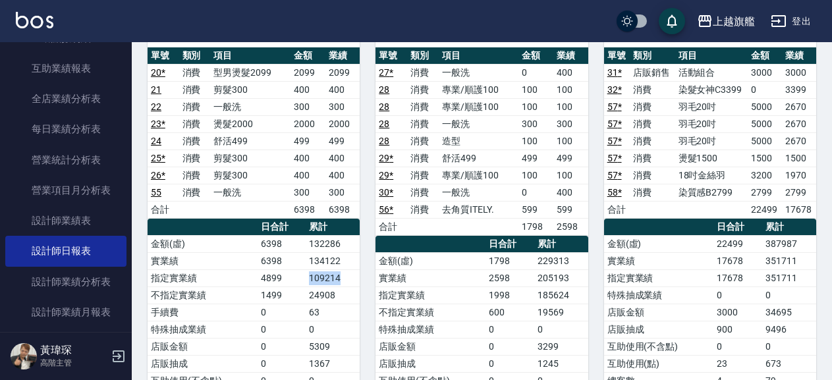
drag, startPoint x: 308, startPoint y: 277, endPoint x: 340, endPoint y: 281, distance: 32.5
click at [340, 281] on td "109214" at bounding box center [333, 277] width 54 height 17
copy td "109214"
drag, startPoint x: 304, startPoint y: 298, endPoint x: 345, endPoint y: 298, distance: 40.8
click at [345, 298] on tr "不指定實業績 1499 24908" at bounding box center [254, 295] width 212 height 17
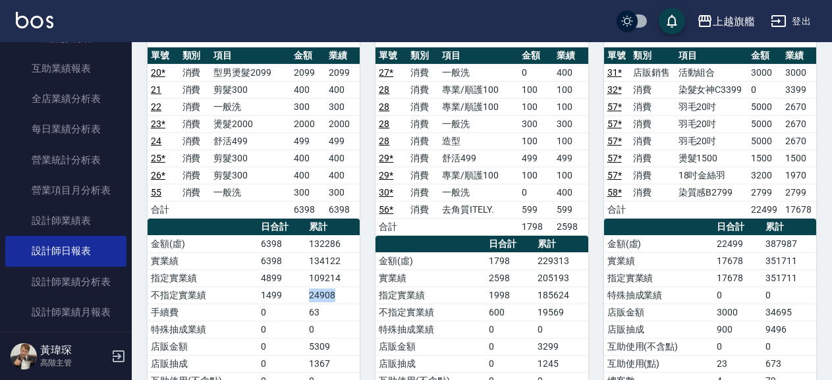
copy tr "24908"
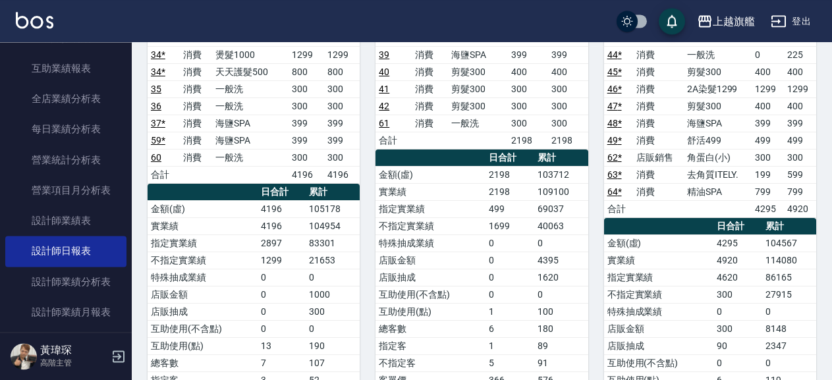
scroll to position [1352, 0]
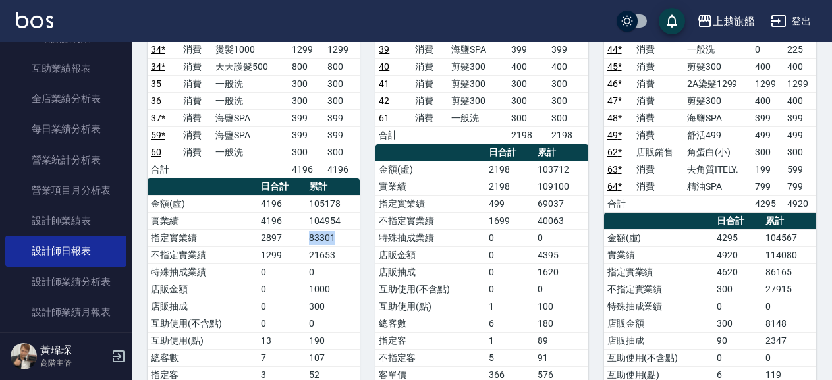
drag, startPoint x: 316, startPoint y: 233, endPoint x: 337, endPoint y: 236, distance: 21.3
click at [337, 236] on td "83301" at bounding box center [333, 237] width 54 height 17
copy td "83301"
drag, startPoint x: 298, startPoint y: 254, endPoint x: 349, endPoint y: 257, distance: 50.2
click at [349, 257] on tr "不指定實業績 1299 21653" at bounding box center [254, 254] width 212 height 17
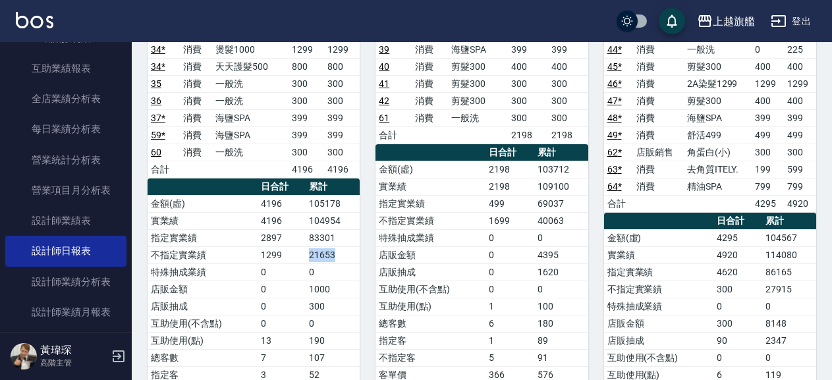
copy tr "21653"
drag, startPoint x: 528, startPoint y: 205, endPoint x: 551, endPoint y: 211, distance: 23.8
click at [551, 211] on tr "指定實業績 499 69037" at bounding box center [482, 203] width 212 height 17
click at [534, 227] on td "40063" at bounding box center [561, 220] width 54 height 17
drag, startPoint x: 530, startPoint y: 206, endPoint x: 567, endPoint y: 205, distance: 36.9
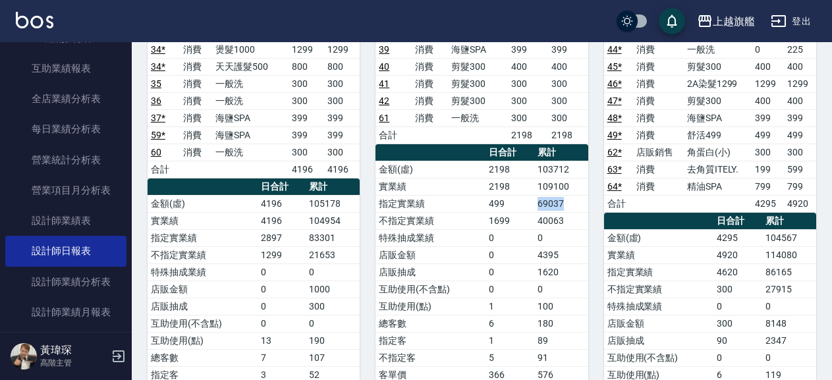
click at [567, 205] on tr "指定實業績 499 69037" at bounding box center [482, 203] width 212 height 17
copy tr "69037"
drag, startPoint x: 536, startPoint y: 217, endPoint x: 572, endPoint y: 223, distance: 36.1
click at [572, 223] on td "40063" at bounding box center [561, 220] width 54 height 17
copy td "40063"
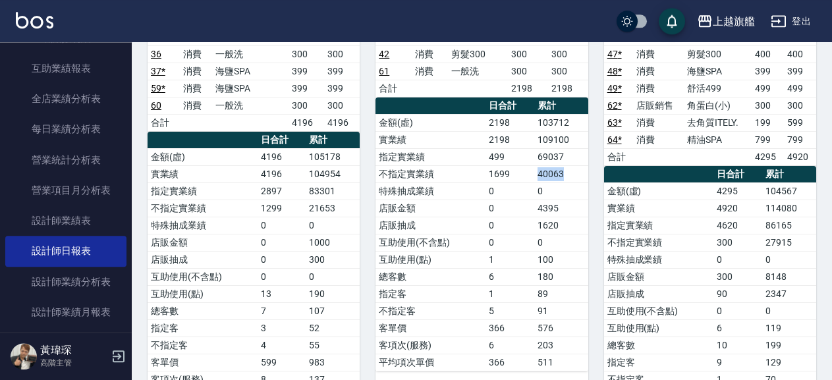
scroll to position [1423, 0]
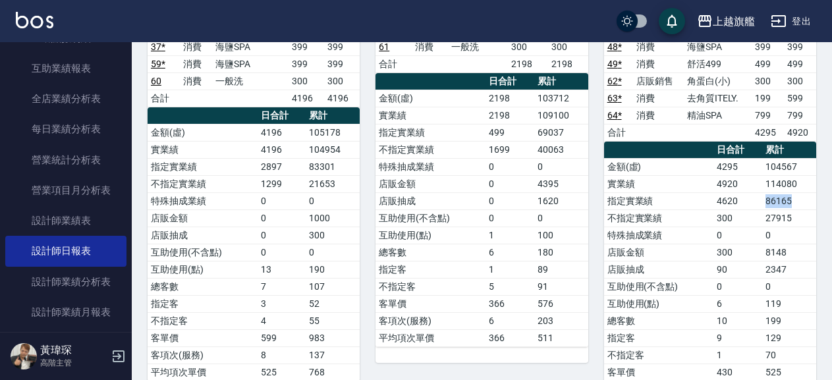
drag, startPoint x: 766, startPoint y: 201, endPoint x: 797, endPoint y: 200, distance: 31.0
click at [797, 200] on td "86165" at bounding box center [789, 200] width 54 height 17
copy td "86165"
drag, startPoint x: 759, startPoint y: 221, endPoint x: 797, endPoint y: 219, distance: 37.6
click at [797, 219] on tr "不指定實業績 300 27915" at bounding box center [710, 218] width 212 height 17
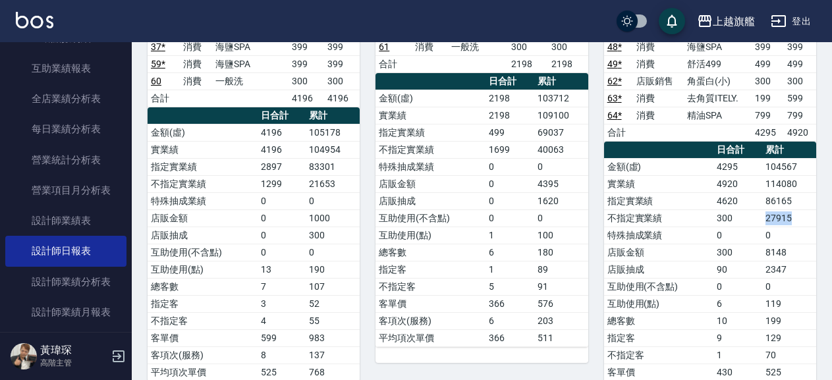
copy tr "27915"
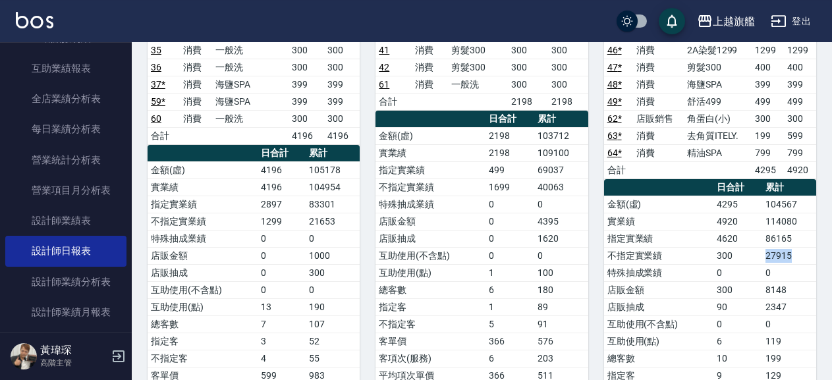
scroll to position [1352, 0]
